Goal: Task Accomplishment & Management: Manage account settings

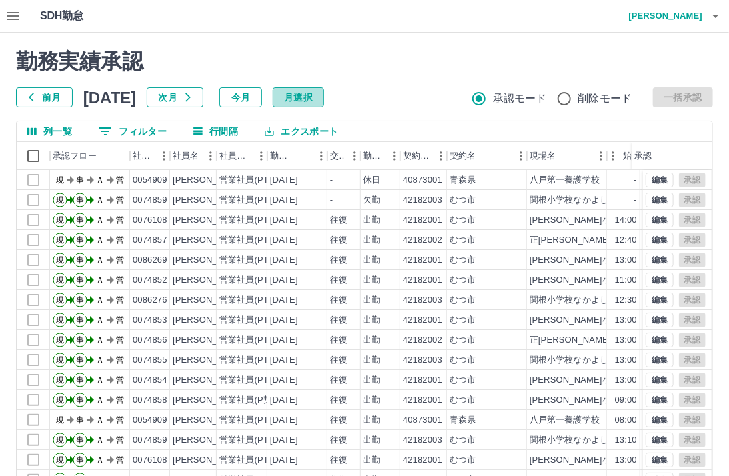
click at [312, 96] on button "月選択" at bounding box center [298, 97] width 51 height 20
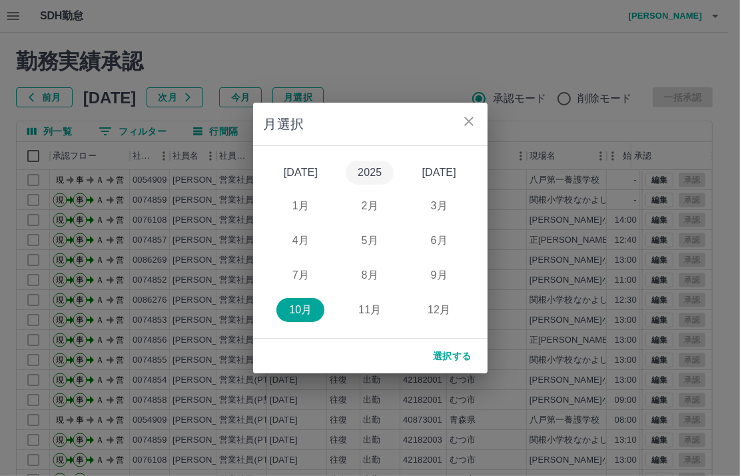
click at [377, 171] on button "2025" at bounding box center [370, 173] width 48 height 24
click at [441, 272] on button "9月" at bounding box center [439, 275] width 48 height 24
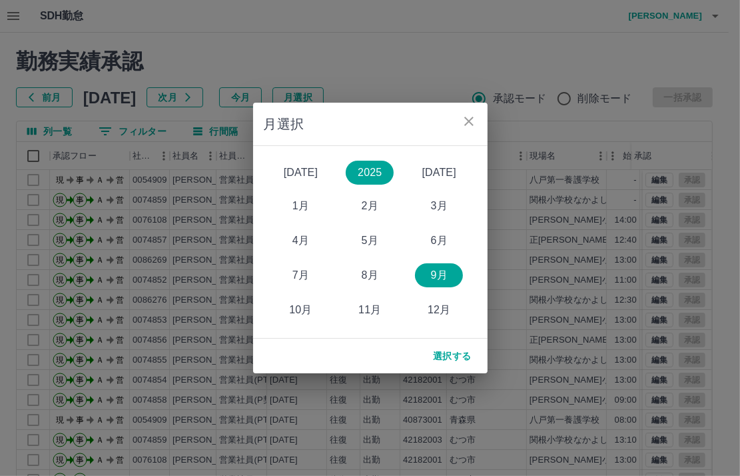
click at [454, 358] on button "選択する" at bounding box center [453, 356] width 60 height 24
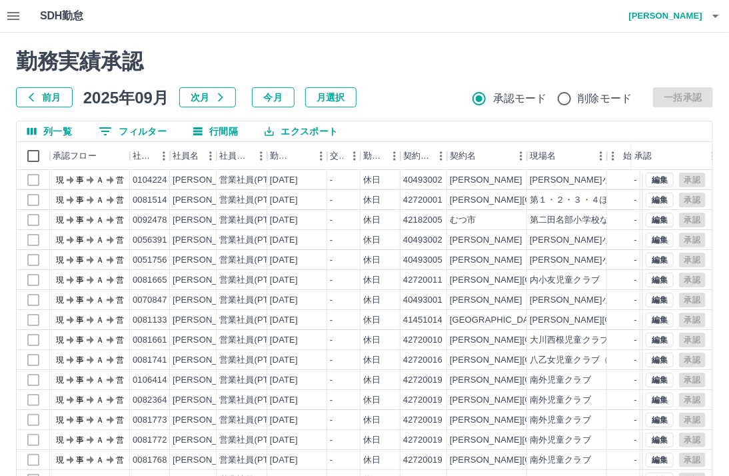
scroll to position [87, 0]
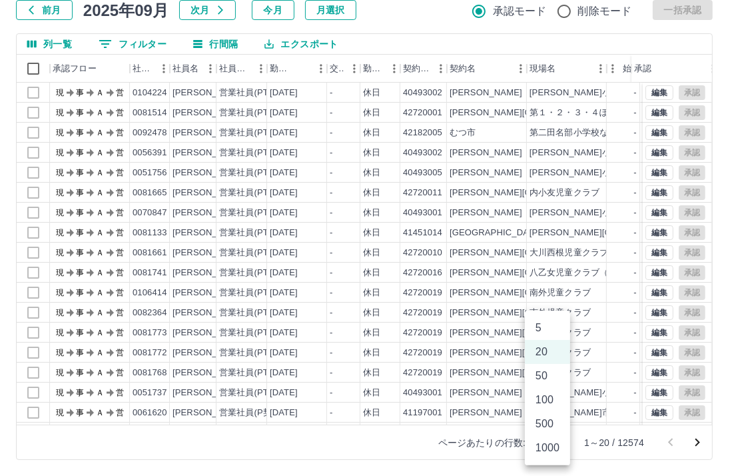
click at [552, 443] on body "SDH勤怠 [PERSON_NAME]実績承認 前月 [DATE] 次月 今月 月選択 承認モード 削除モード 一括承認 列一覧 0 フィルター 行間隔 エク…" at bounding box center [370, 194] width 740 height 563
click at [555, 450] on li "1000" at bounding box center [547, 448] width 45 height 24
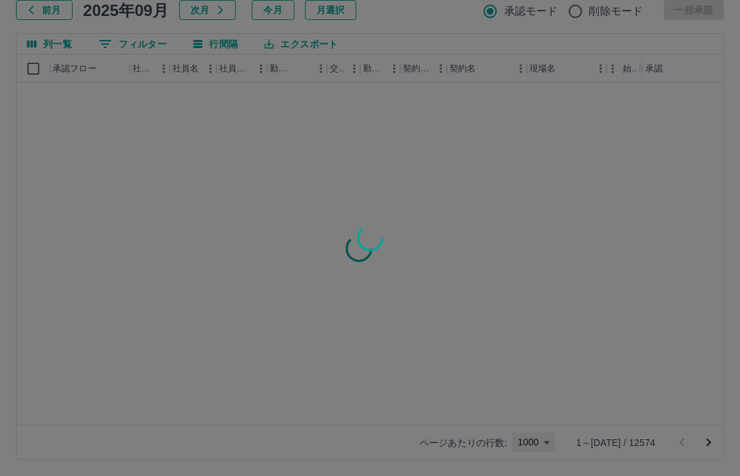
type input "****"
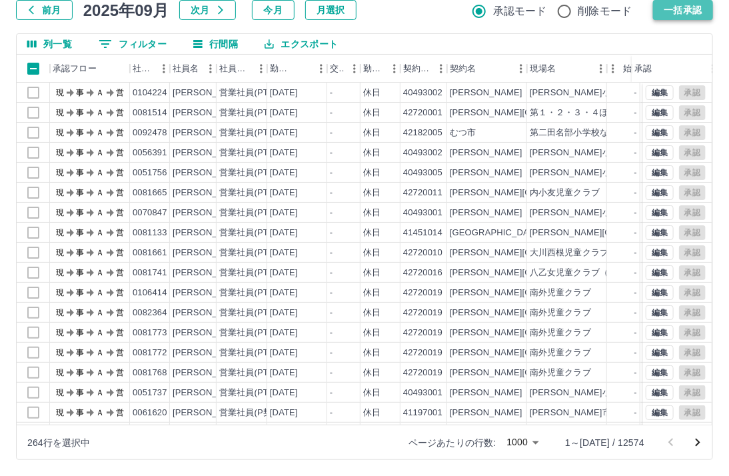
click at [683, 7] on button "一括承認" at bounding box center [683, 10] width 60 height 20
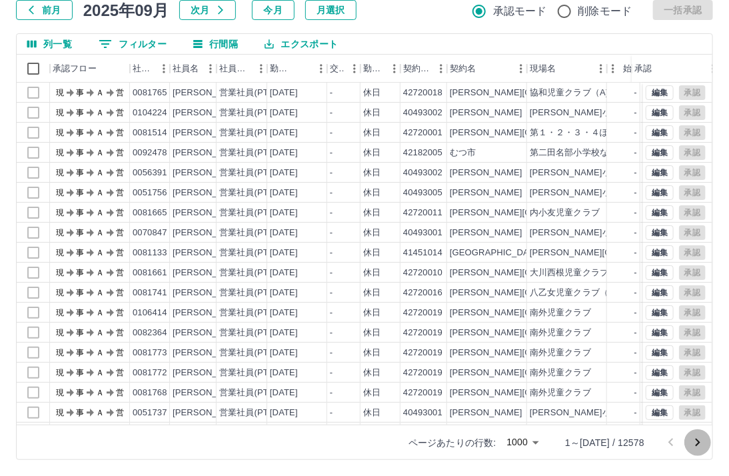
click at [695, 443] on icon "次のページへ" at bounding box center [698, 443] width 16 height 16
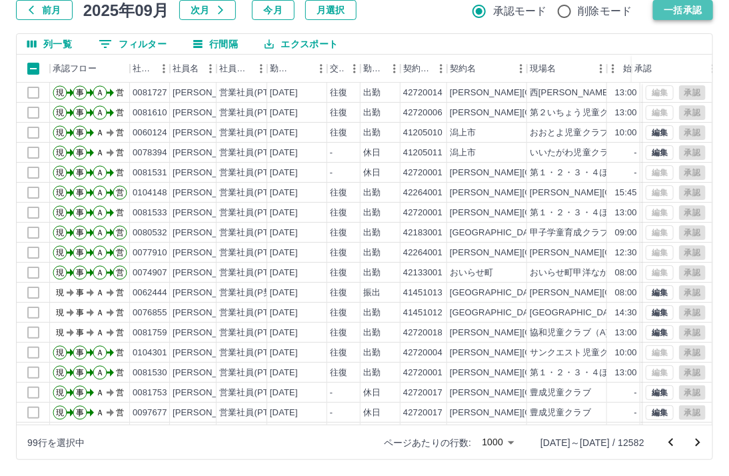
click at [684, 9] on button "一括承認" at bounding box center [683, 10] width 60 height 20
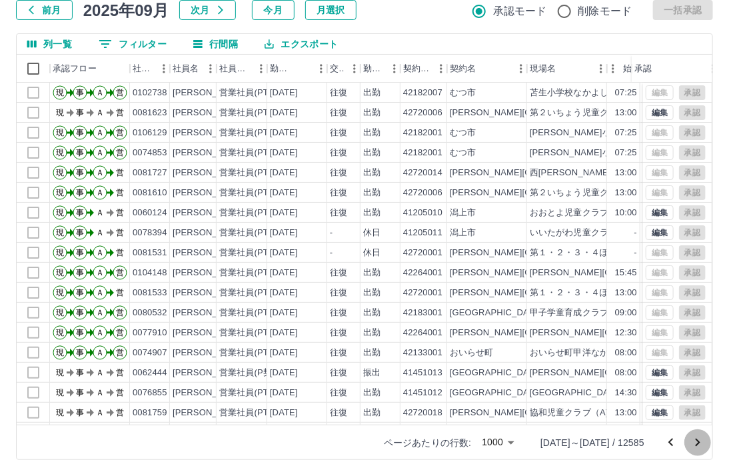
click at [704, 439] on icon "次のページへ" at bounding box center [698, 443] width 16 height 16
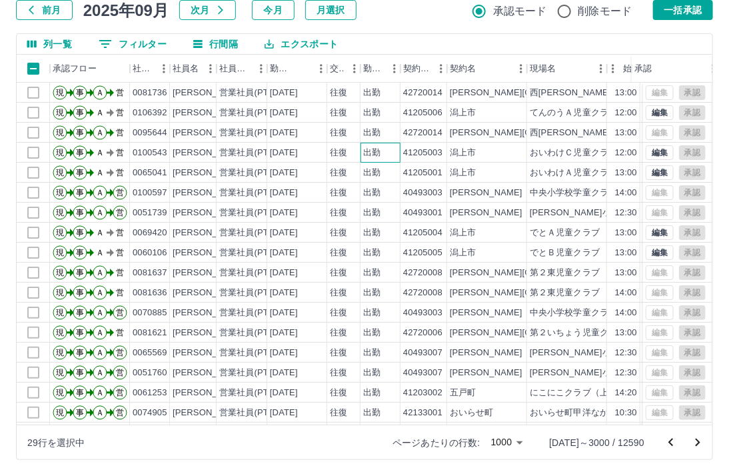
click at [398, 150] on div "出勤" at bounding box center [381, 153] width 40 height 20
click at [683, 11] on button "一括承認" at bounding box center [683, 10] width 60 height 20
click at [701, 443] on icon "次のページへ" at bounding box center [698, 443] width 16 height 16
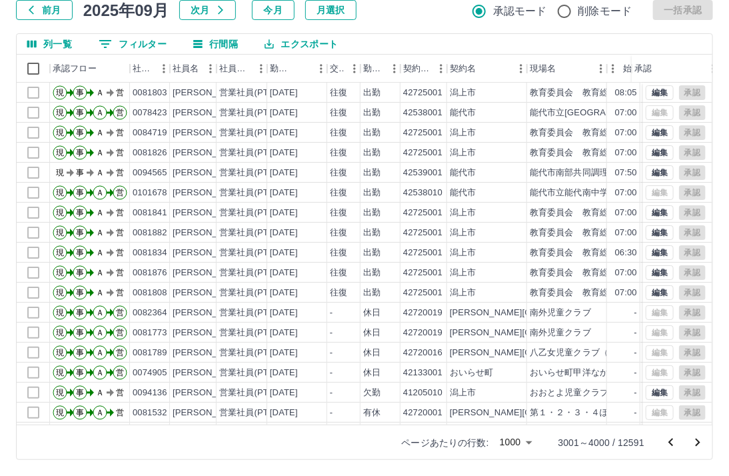
click at [697, 441] on icon "次のページへ" at bounding box center [698, 443] width 16 height 16
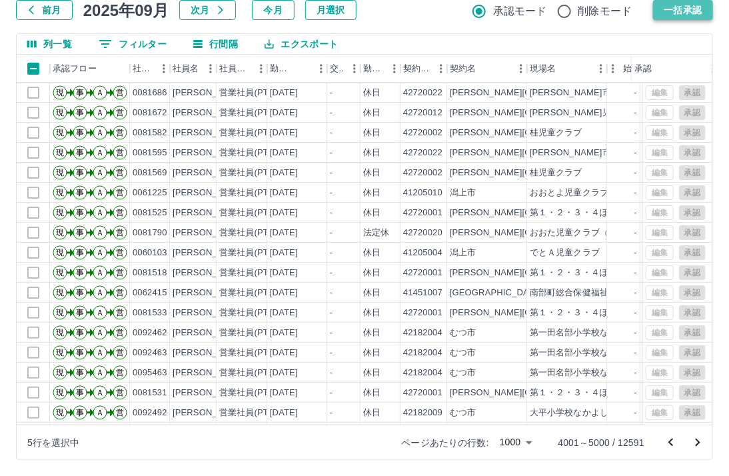
click at [687, 11] on button "一括承認" at bounding box center [683, 10] width 60 height 20
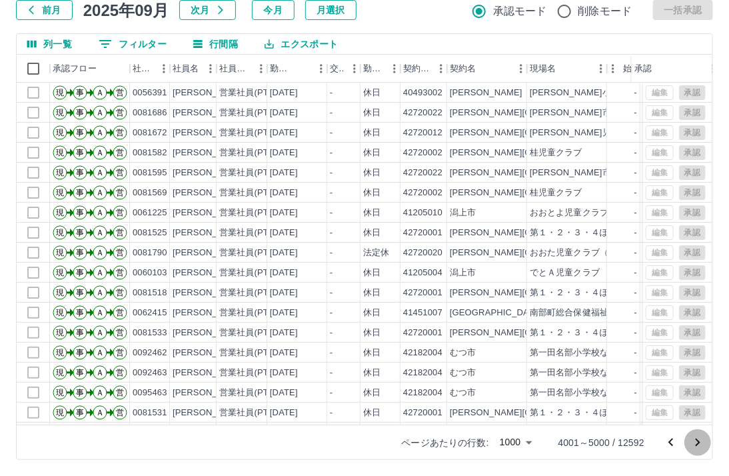
click at [701, 443] on icon "次のページへ" at bounding box center [698, 443] width 16 height 16
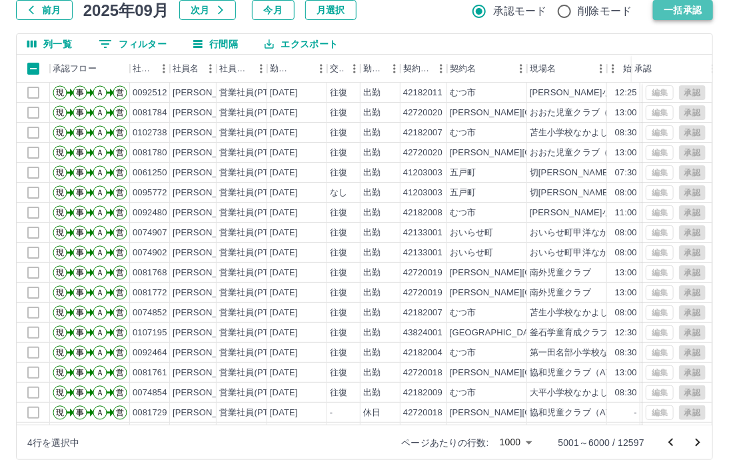
click at [683, 11] on button "一括承認" at bounding box center [683, 10] width 60 height 20
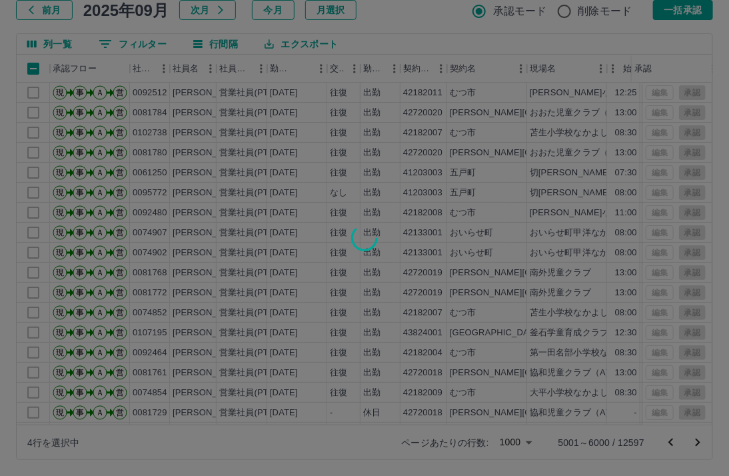
click at [377, 147] on div at bounding box center [364, 238] width 729 height 476
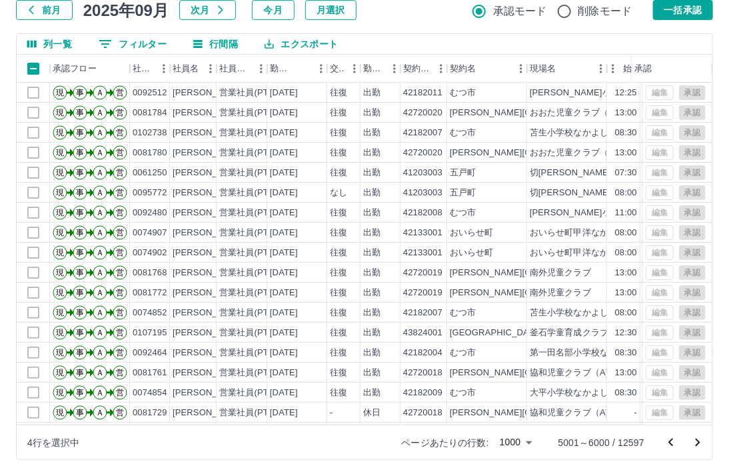
click at [399, 152] on div "勤務実績承認 前月 [DATE] 次月 今月 月選択 承認モード 削除モード 一括承認 列一覧 0 フィルター 行間隔 エクスポート 承認フロー 社員番号 社…" at bounding box center [364, 210] width 729 height 531
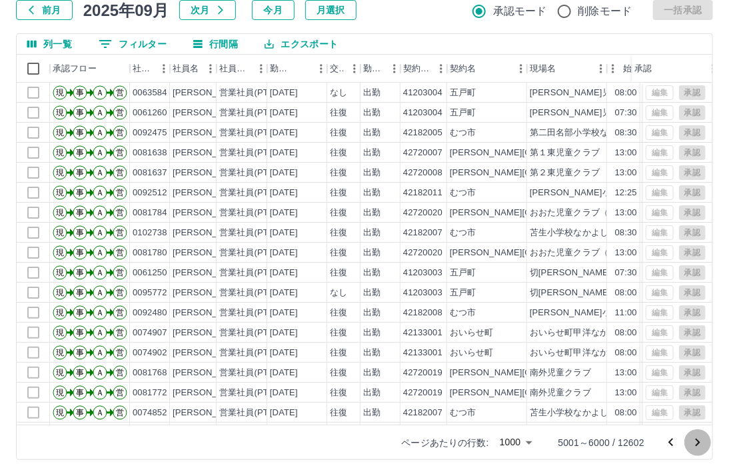
click at [699, 443] on icon "次のページへ" at bounding box center [698, 443] width 5 height 8
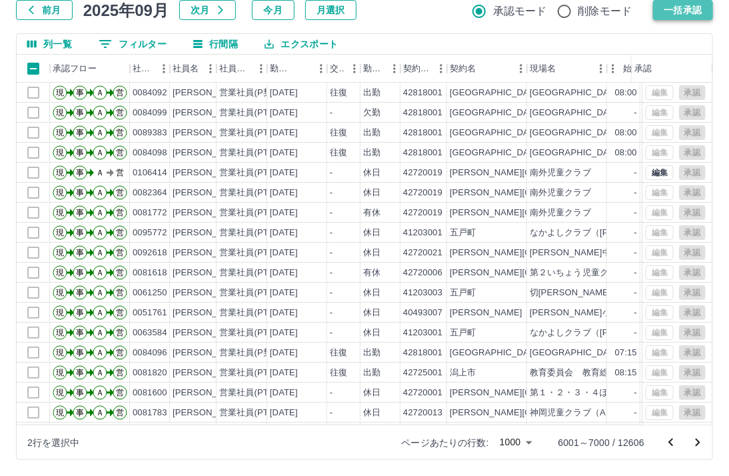
click at [687, 12] on button "一括承認" at bounding box center [683, 10] width 60 height 20
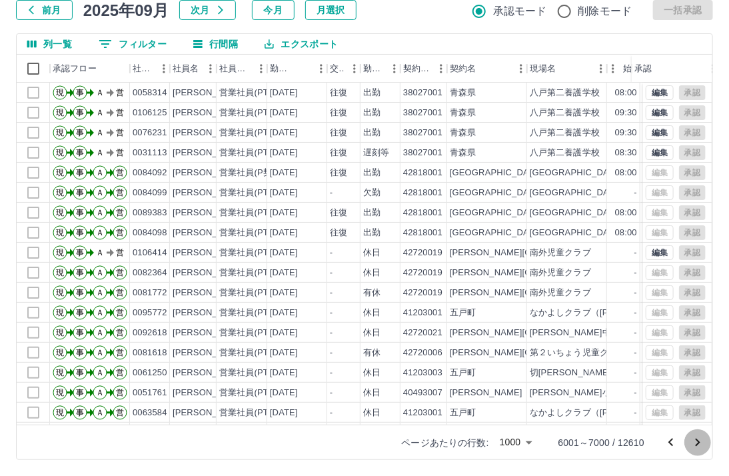
click at [698, 443] on icon "次のページへ" at bounding box center [698, 443] width 16 height 16
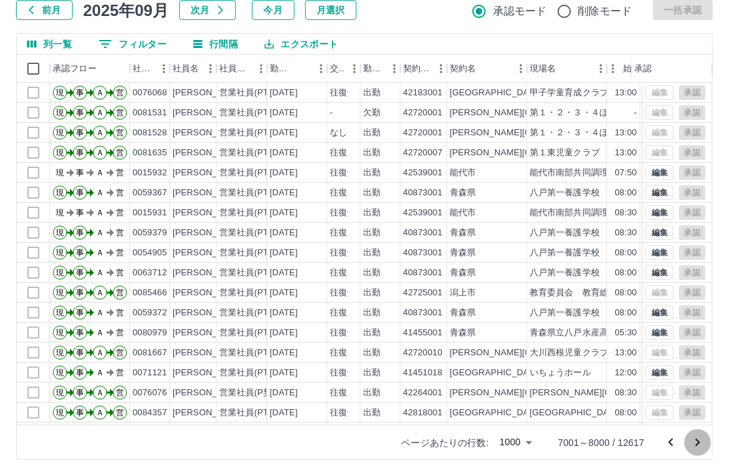
click at [696, 441] on icon "次のページへ" at bounding box center [698, 443] width 16 height 16
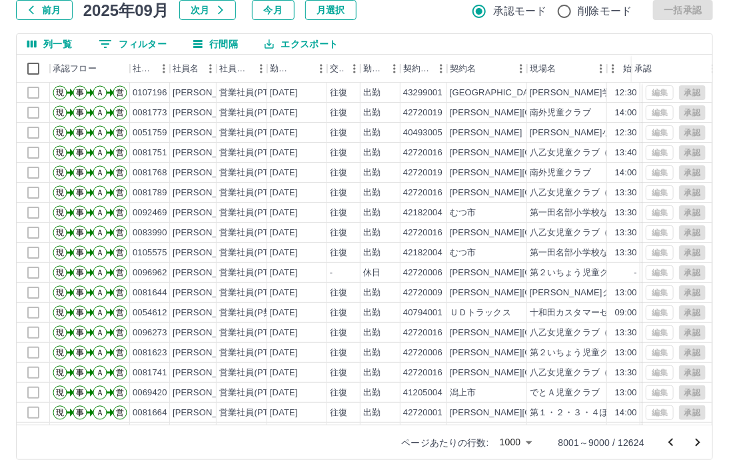
click at [697, 442] on icon "次のページへ" at bounding box center [698, 443] width 16 height 16
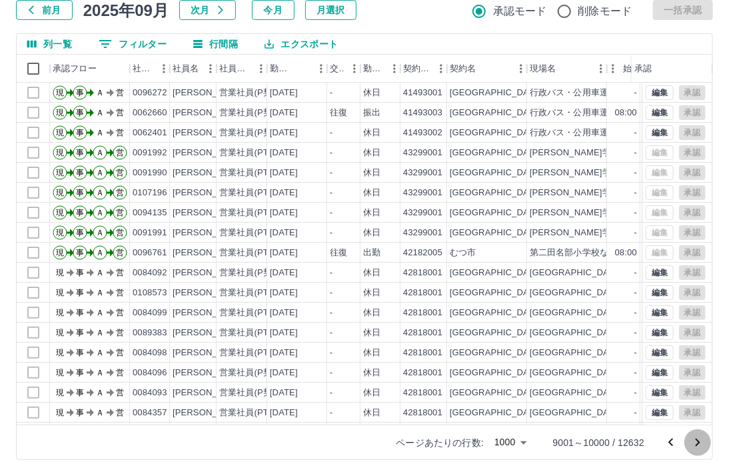
click at [691, 443] on icon "次のページへ" at bounding box center [698, 443] width 16 height 16
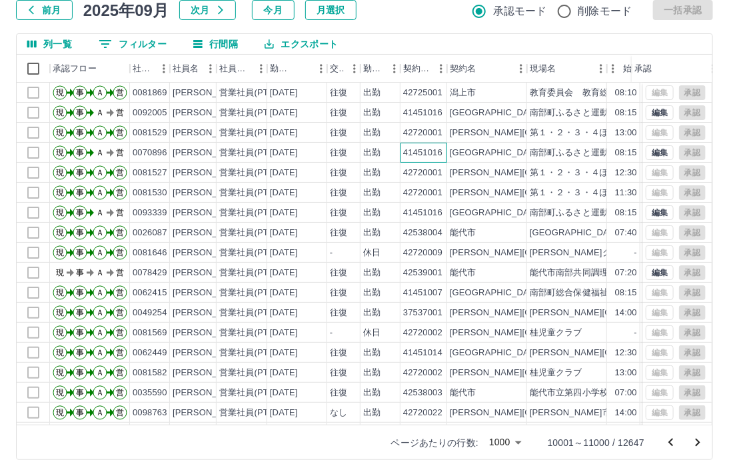
click at [408, 145] on div "41451016" at bounding box center [424, 153] width 47 height 20
click at [704, 442] on icon "次のページへ" at bounding box center [698, 443] width 16 height 16
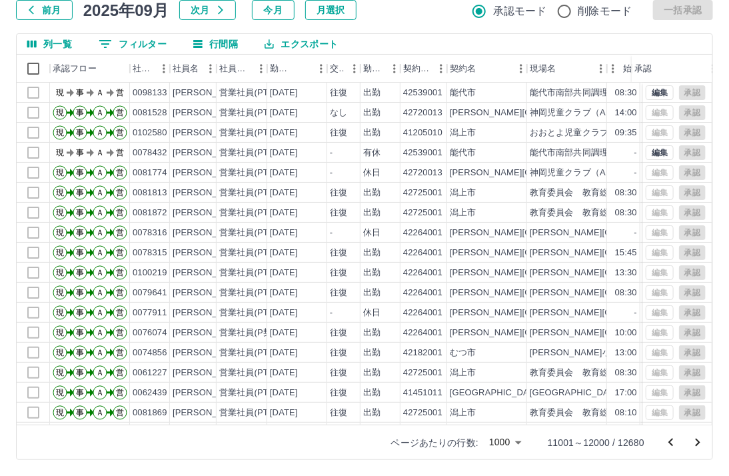
click at [697, 445] on icon "次のページへ" at bounding box center [698, 443] width 16 height 16
